Goal: Information Seeking & Learning: Check status

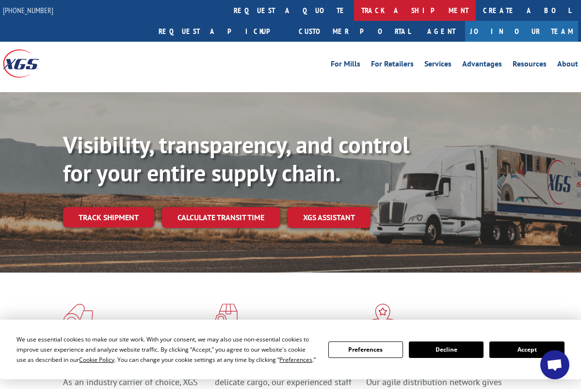
click at [354, 10] on link "track a shipment" at bounding box center [415, 10] width 122 height 21
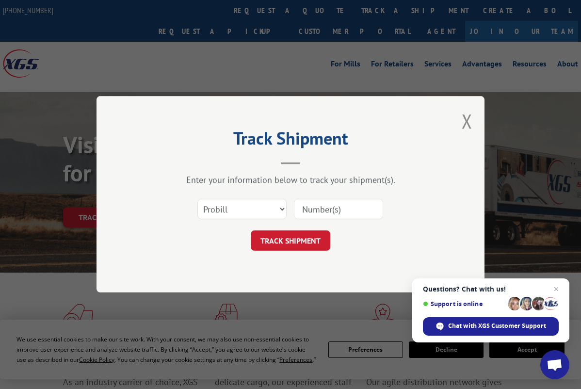
click at [316, 209] on input at bounding box center [338, 209] width 89 height 20
type input "7042152"
click at [303, 238] on button "TRACK SHIPMENT" at bounding box center [291, 241] width 80 height 20
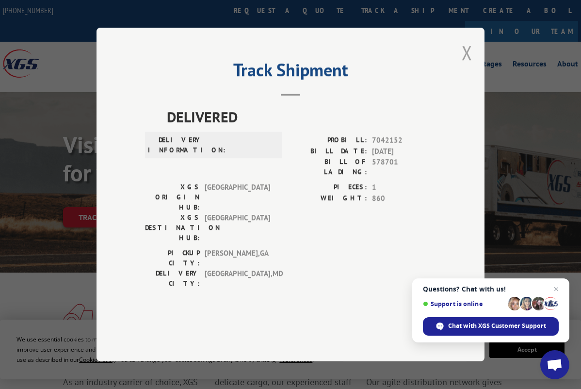
click at [468, 66] on button "Close modal" at bounding box center [467, 53] width 11 height 26
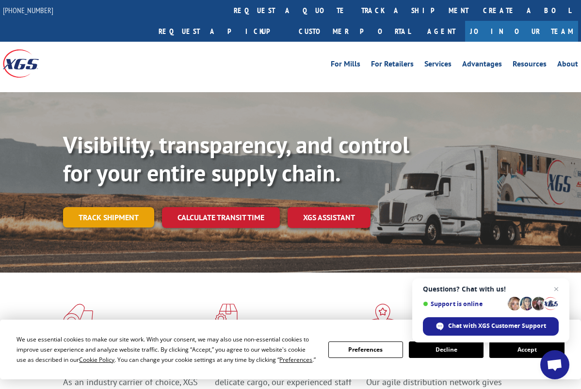
click at [122, 207] on link "Track shipment" at bounding box center [108, 217] width 91 height 20
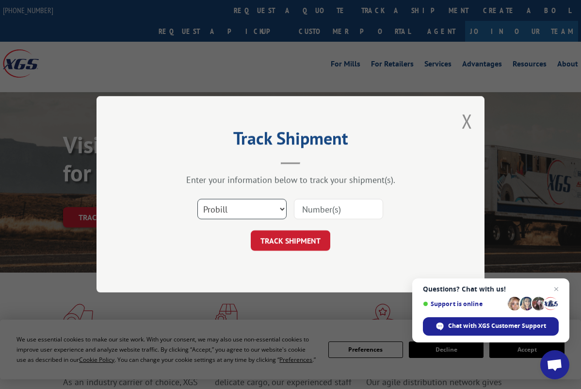
click at [281, 208] on select "Select category... Probill BOL PO" at bounding box center [242, 209] width 89 height 20
select select "bol"
click at [198, 199] on select "Select category... Probill BOL PO" at bounding box center [242, 209] width 89 height 20
click at [304, 205] on input at bounding box center [338, 209] width 89 height 20
type input "7042152"
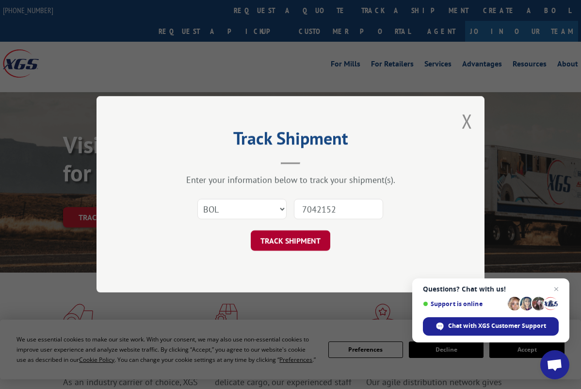
click at [298, 240] on button "TRACK SHIPMENT" at bounding box center [291, 241] width 80 height 20
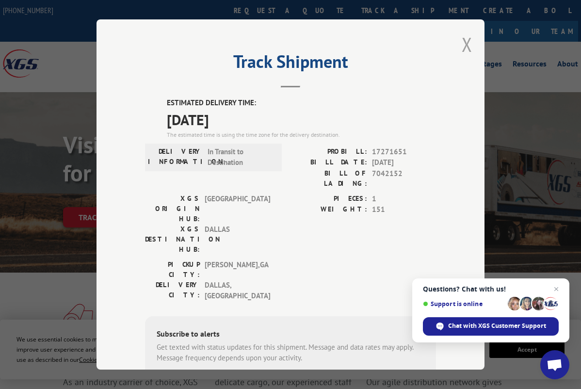
click at [468, 43] on button "Close modal" at bounding box center [467, 45] width 11 height 26
